Goal: Find specific page/section: Find specific page/section

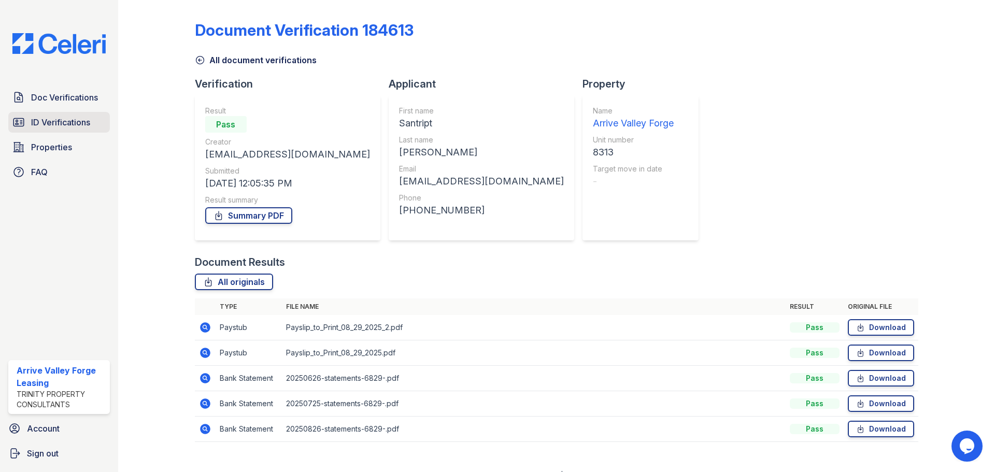
click at [38, 123] on span "ID Verifications" at bounding box center [60, 122] width 59 height 12
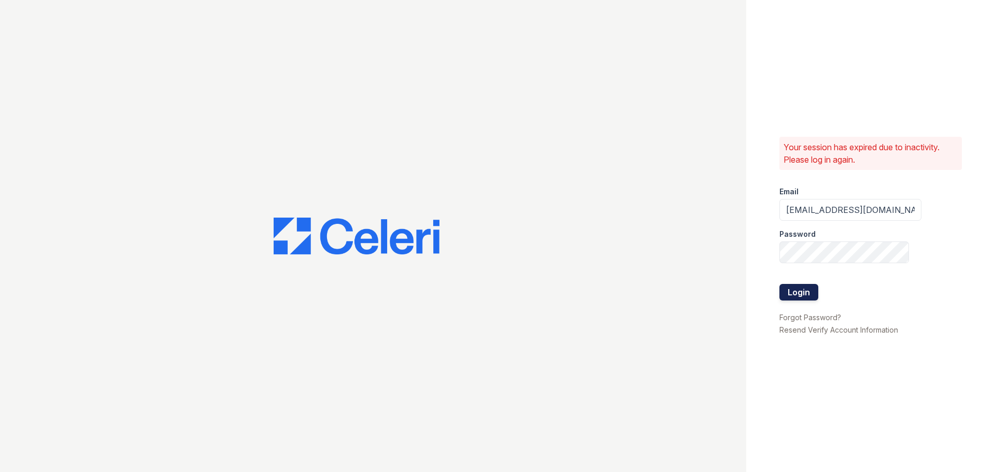
click at [794, 288] on button "Login" at bounding box center [799, 292] width 39 height 17
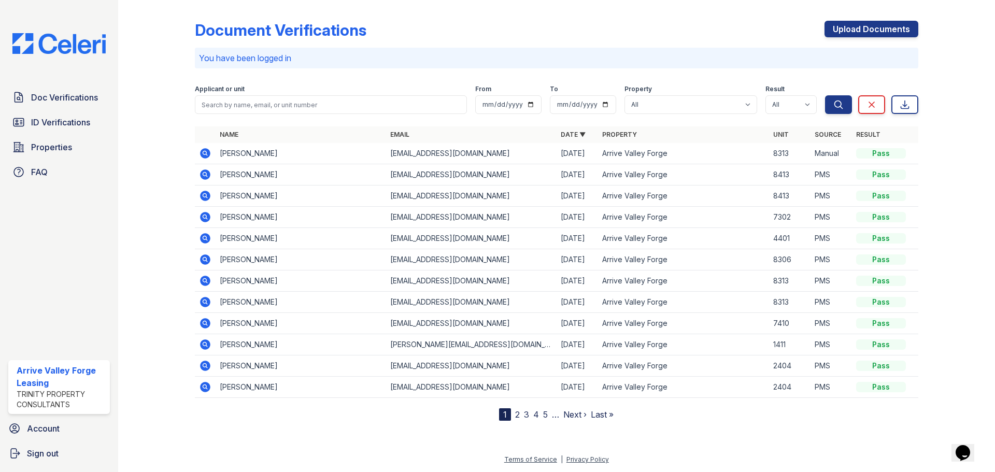
click at [717, 201] on td "Arrive Valley Forge" at bounding box center [683, 196] width 171 height 21
